Goal: Find contact information

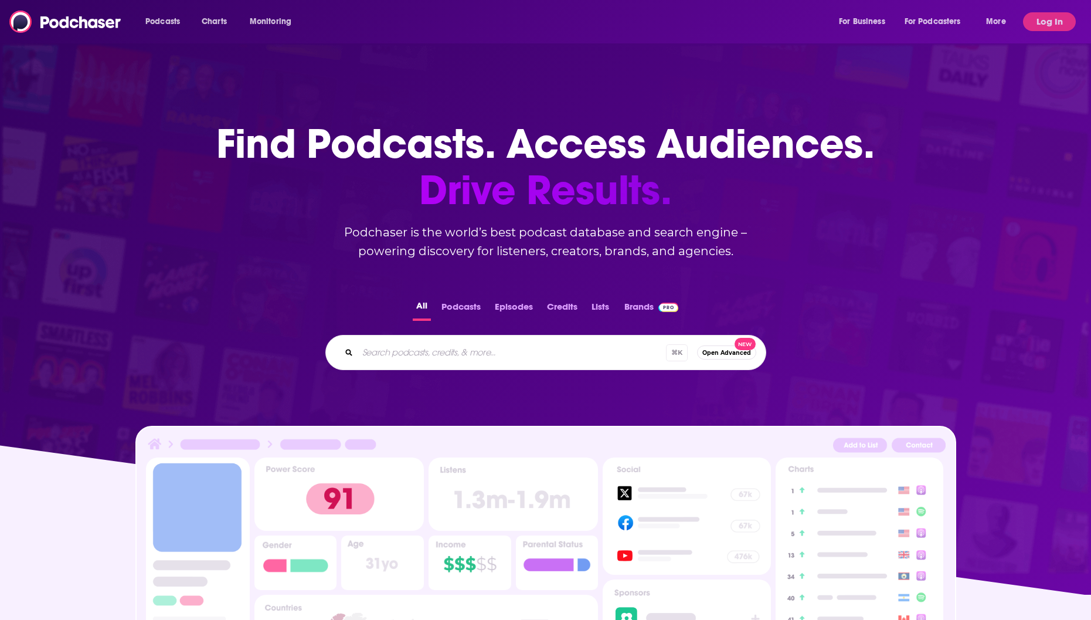
click at [413, 350] on input "Search podcasts, credits, & more..." at bounding box center [512, 352] width 308 height 19
paste input "The Critic Books Podcast"
type input "The Critic Books Podcast"
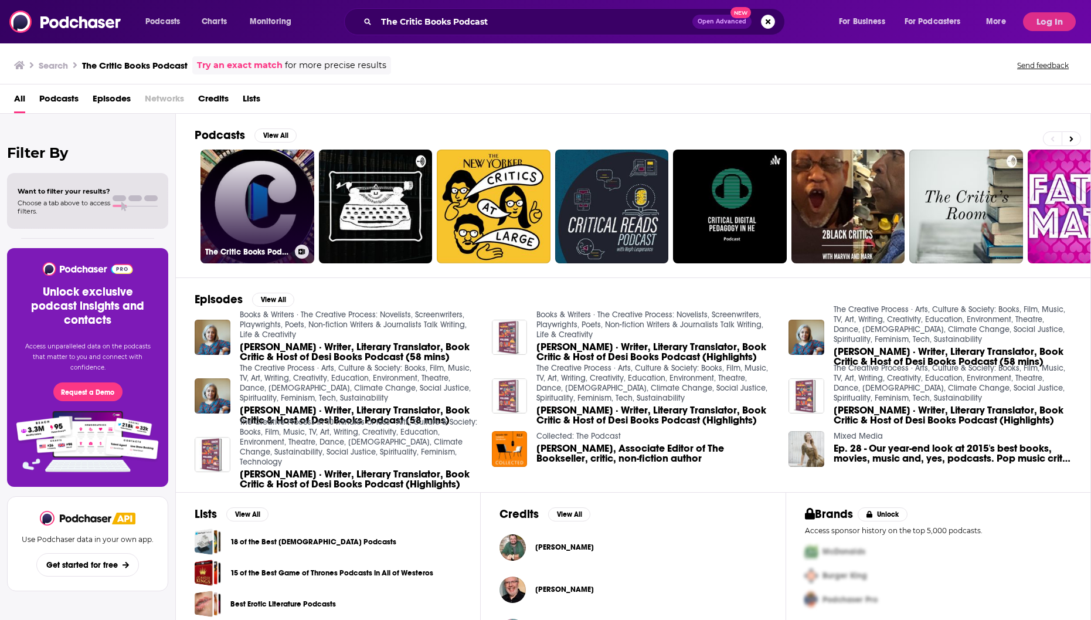
scroll to position [9, 0]
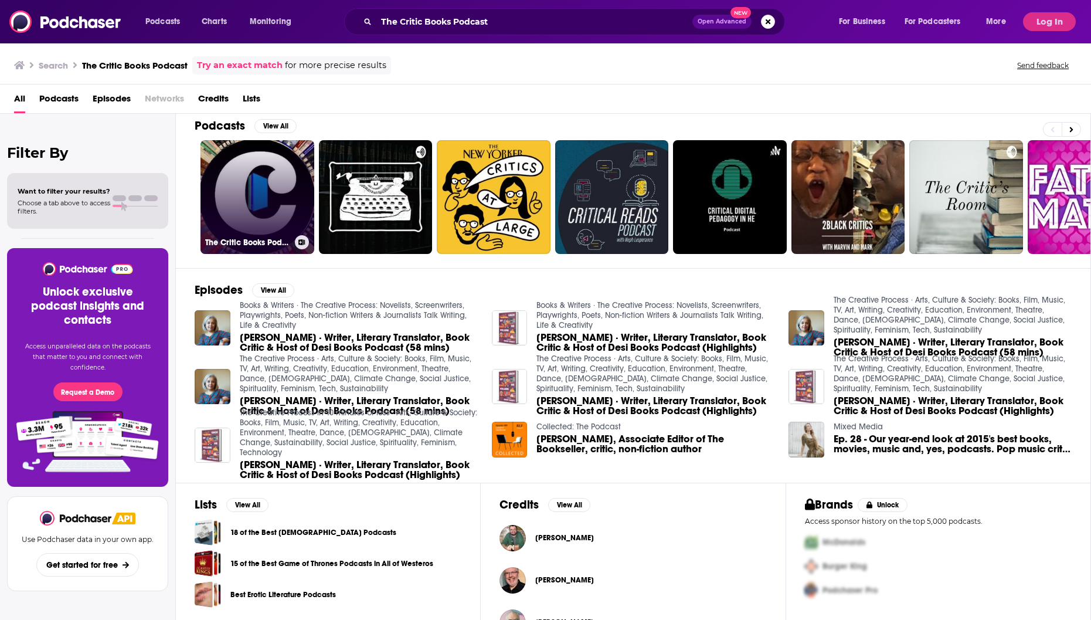
click at [253, 218] on link "The Critic Books Podcast" at bounding box center [257, 197] width 114 height 114
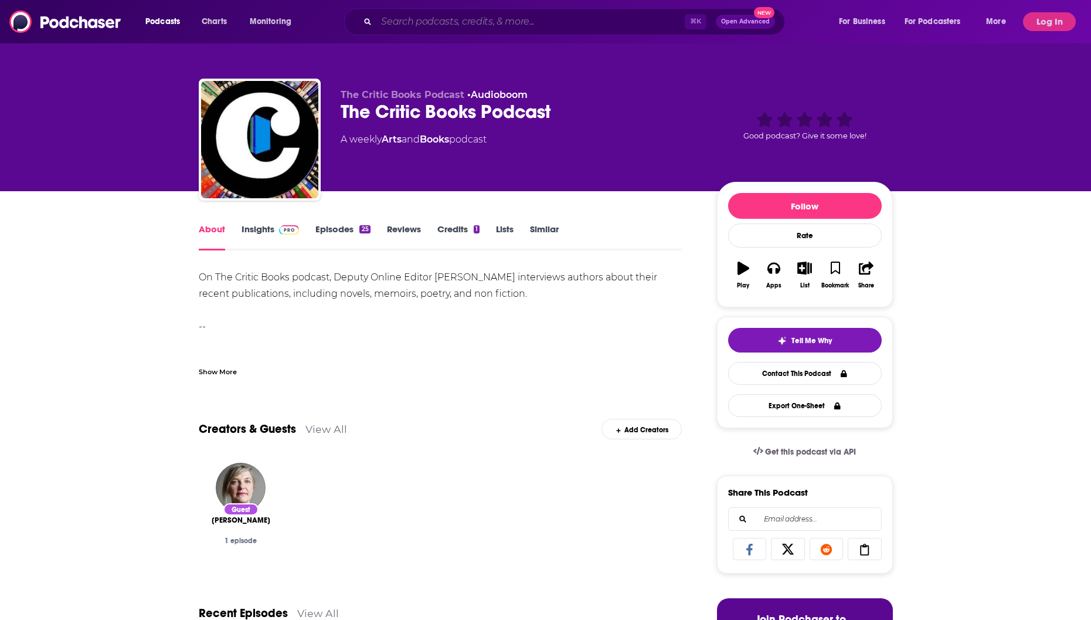
click at [382, 19] on input "Search podcasts, credits, & more..." at bounding box center [530, 21] width 308 height 19
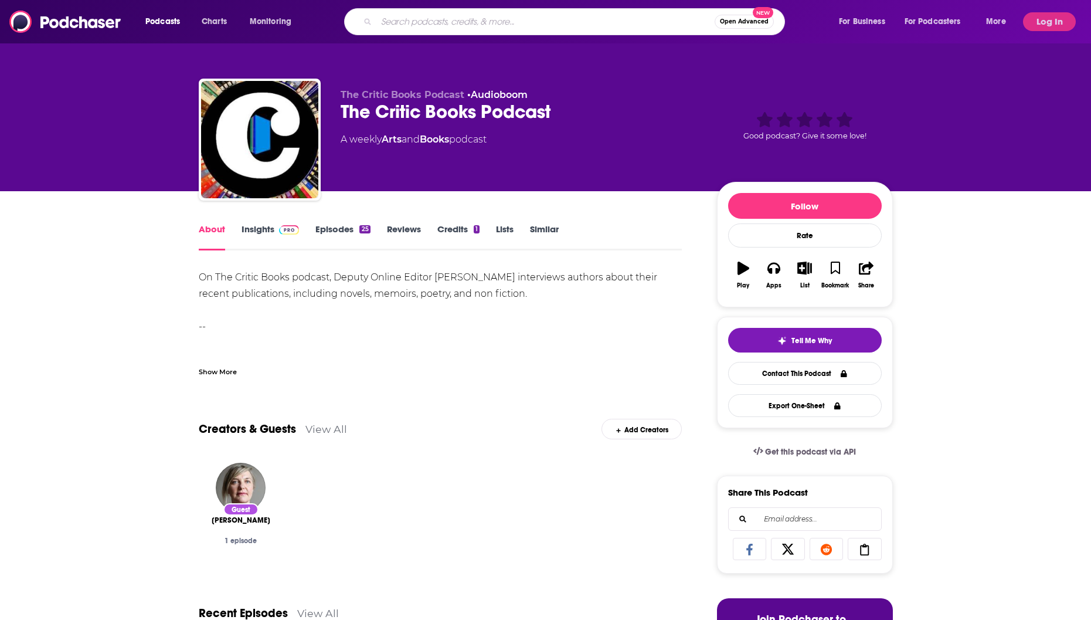
paste input "Critical Mash"
type input "Critical Mash"
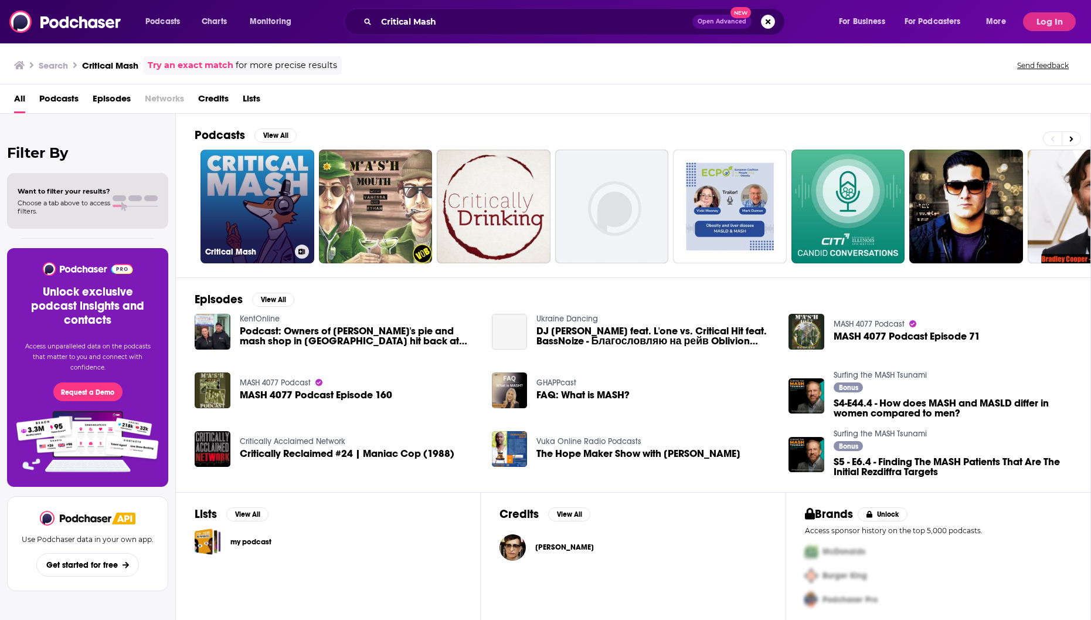
click at [216, 198] on link "Critical Mash" at bounding box center [257, 206] width 114 height 114
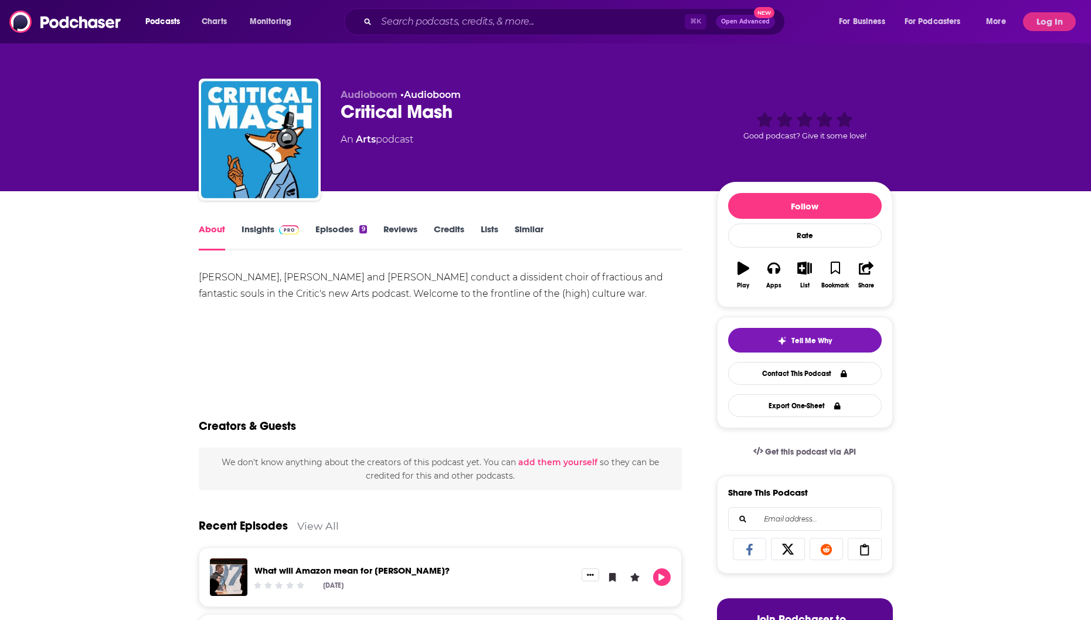
click at [260, 227] on link "Insights" at bounding box center [271, 236] width 58 height 27
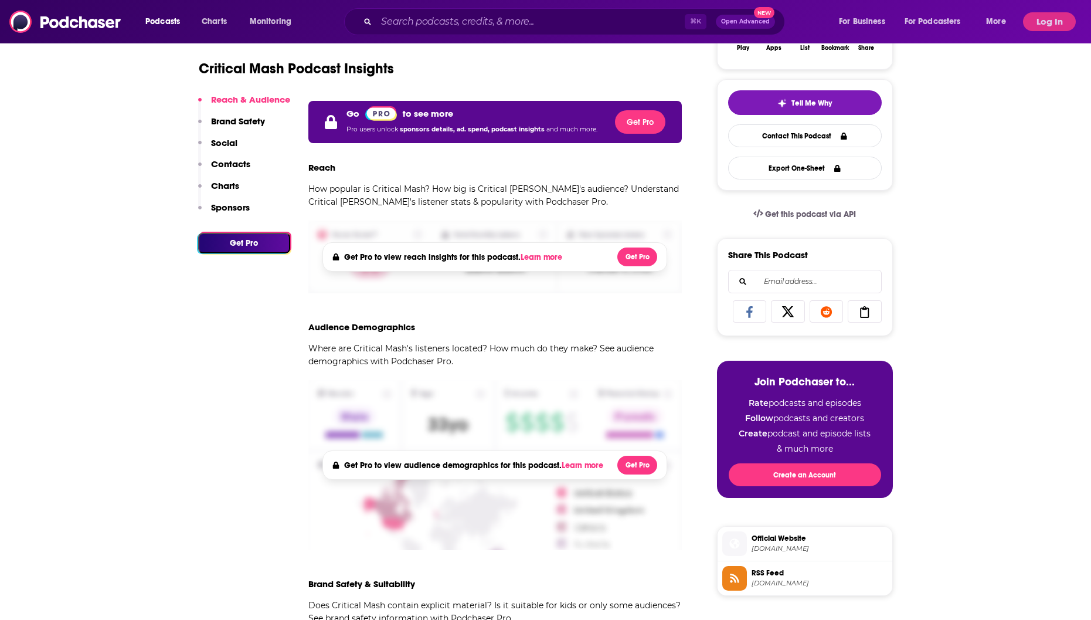
scroll to position [246, 0]
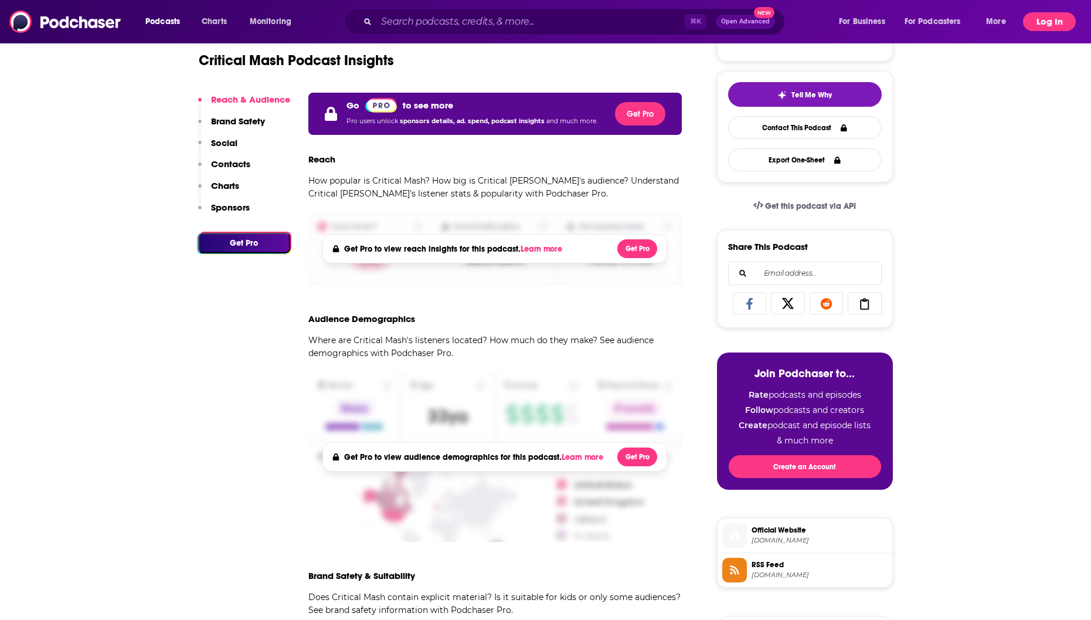
click at [1045, 22] on button "Log In" at bounding box center [1049, 21] width 53 height 19
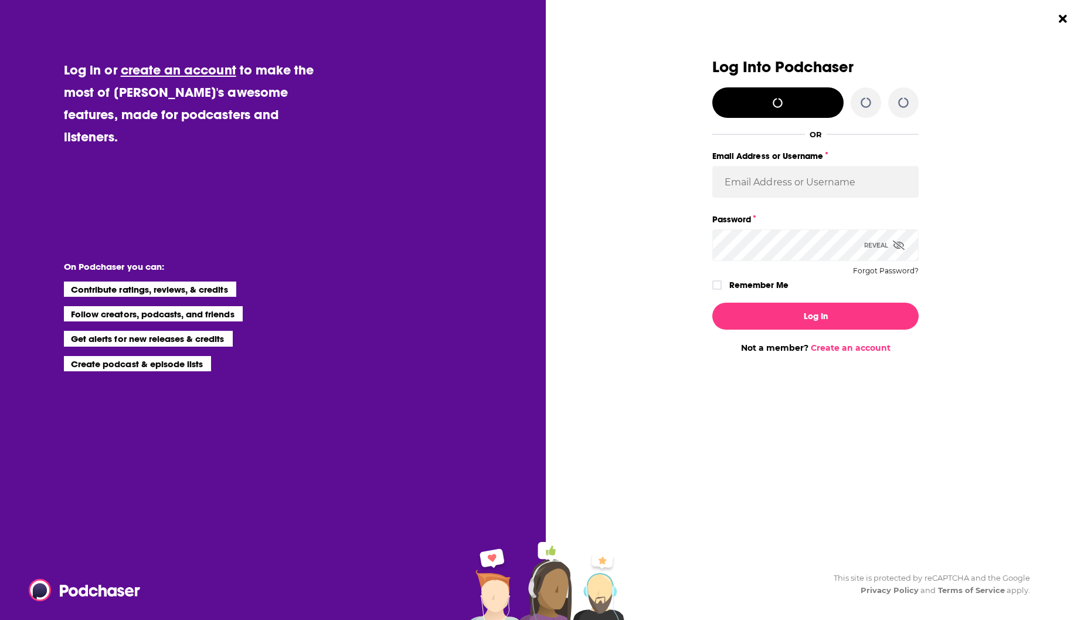
scroll to position [0, 0]
type input "SchulmanPR"
click at [802, 330] on div "Log In Not a member? Create an account" at bounding box center [815, 323] width 206 height 60
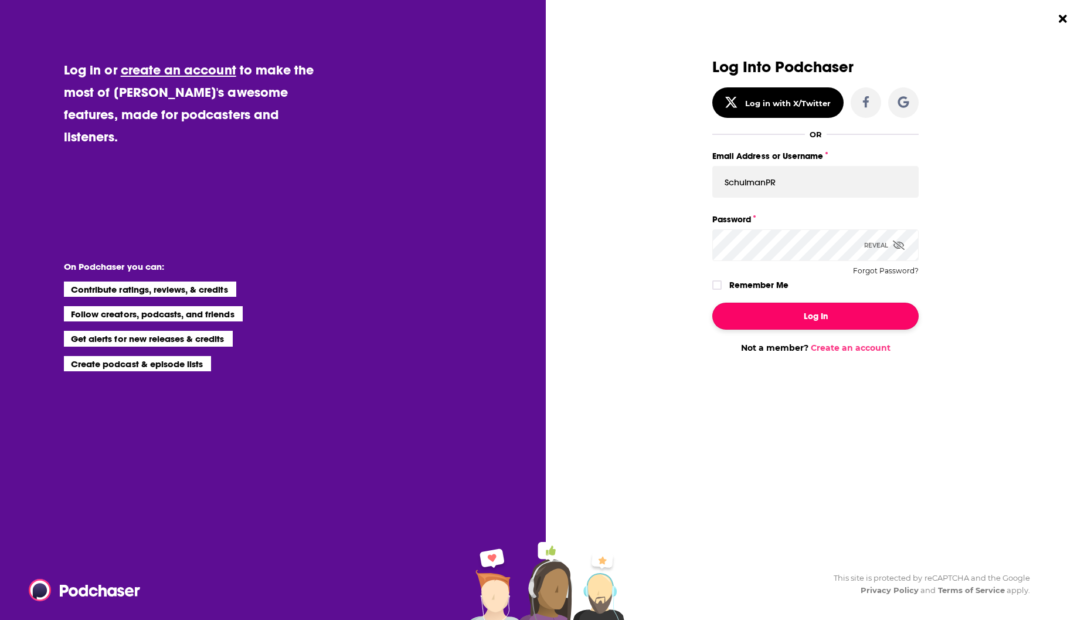
click at [830, 311] on button "Log In" at bounding box center [815, 315] width 206 height 27
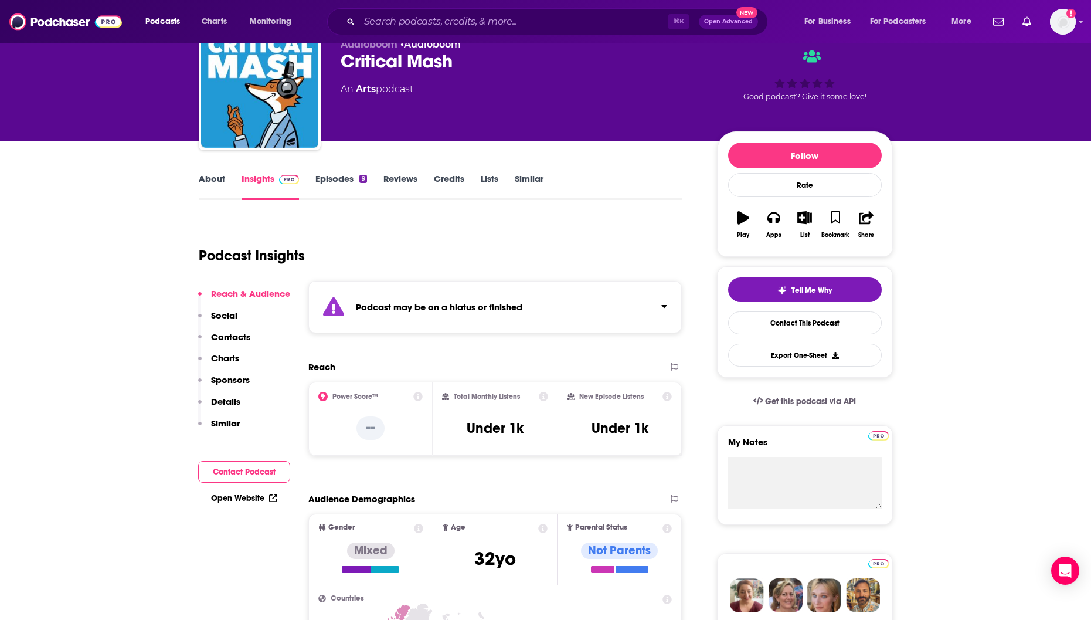
scroll to position [40, 0]
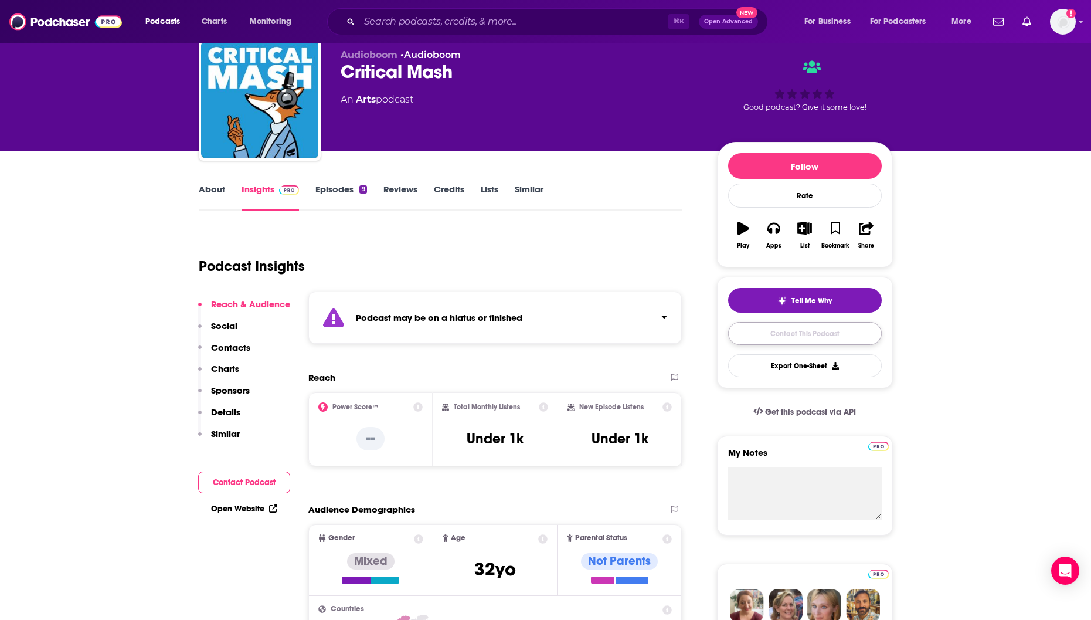
click at [815, 341] on link "Contact This Podcast" at bounding box center [805, 333] width 154 height 23
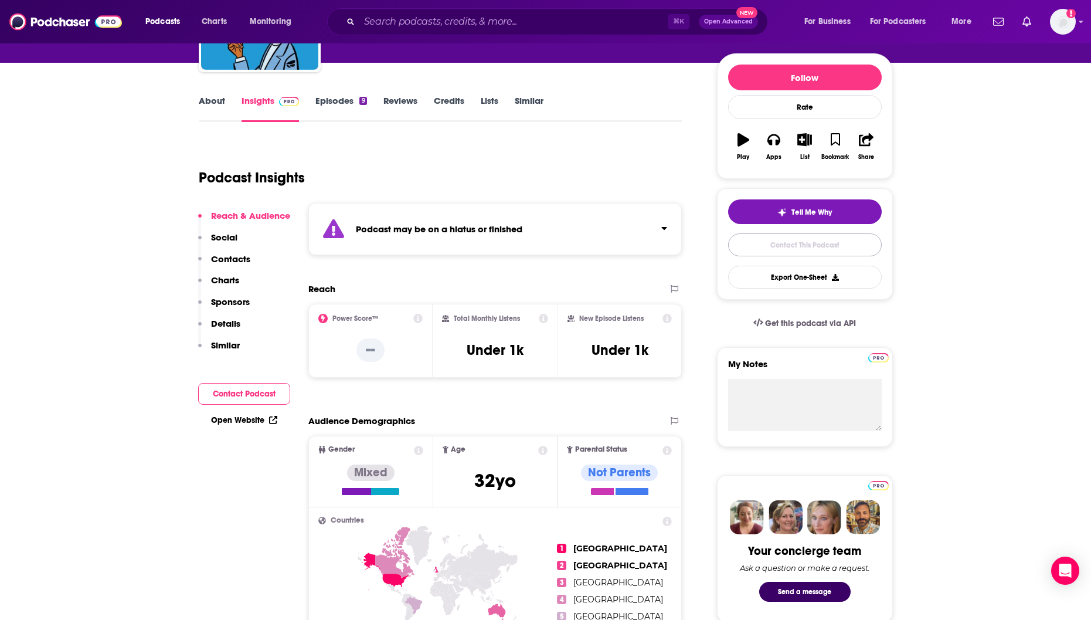
scroll to position [118, 0]
